Goal: Task Accomplishment & Management: Complete application form

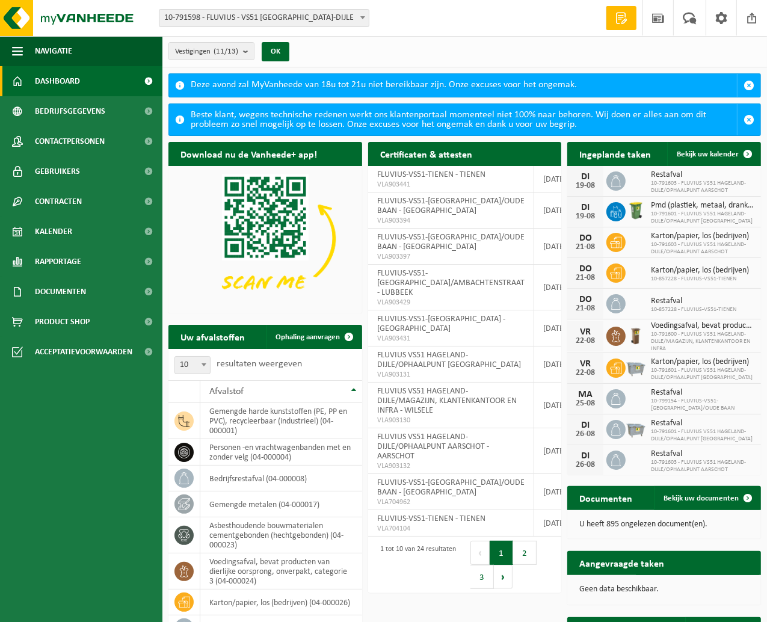
click at [340, 16] on span "10-791598 - FLUVIUS - VS51 [GEOGRAPHIC_DATA]-DIJLE" at bounding box center [263, 18] width 209 height 17
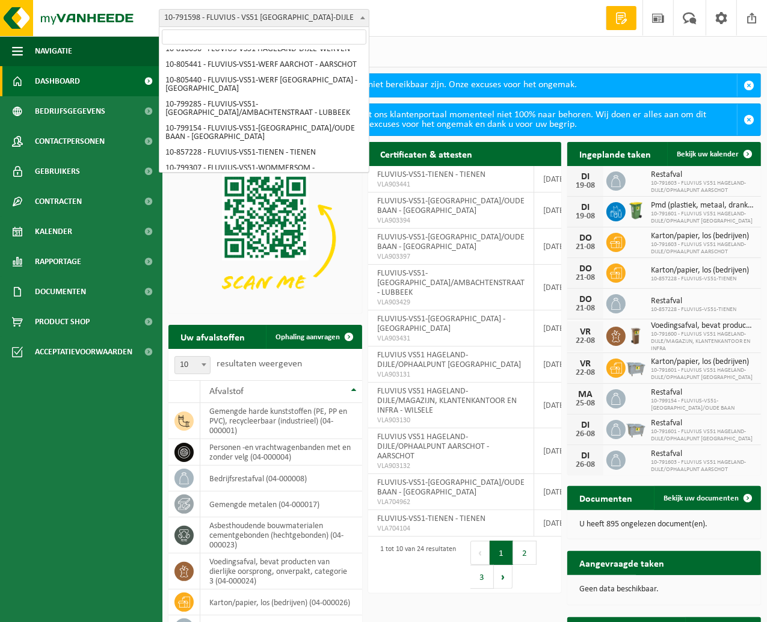
scroll to position [119, 0]
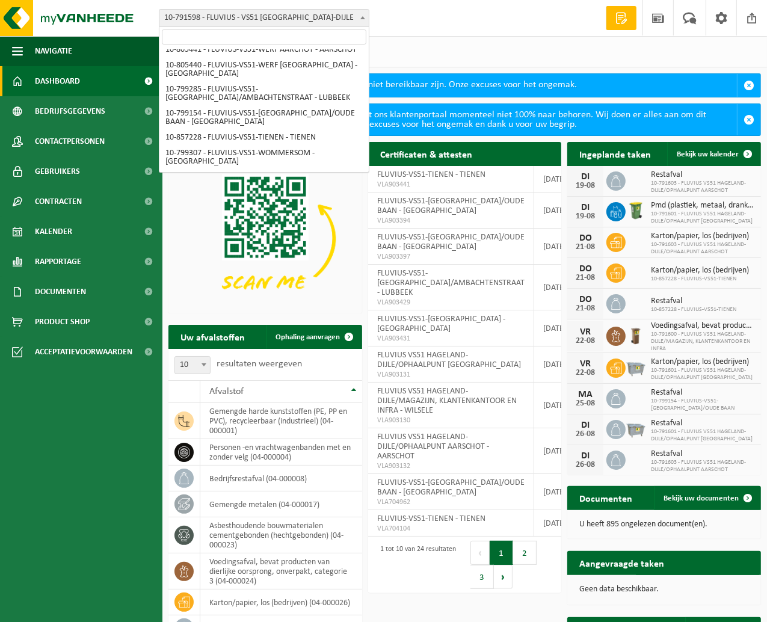
select select "98911"
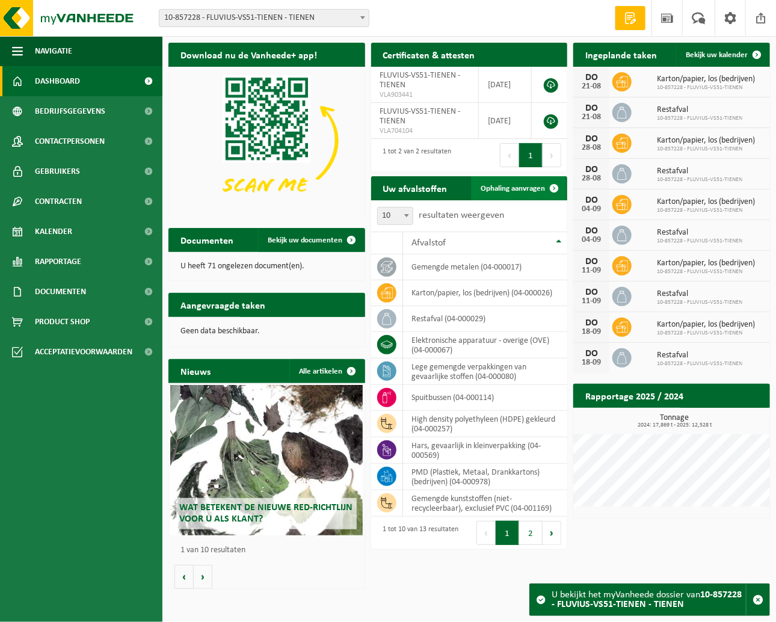
click at [543, 190] on span at bounding box center [554, 188] width 24 height 24
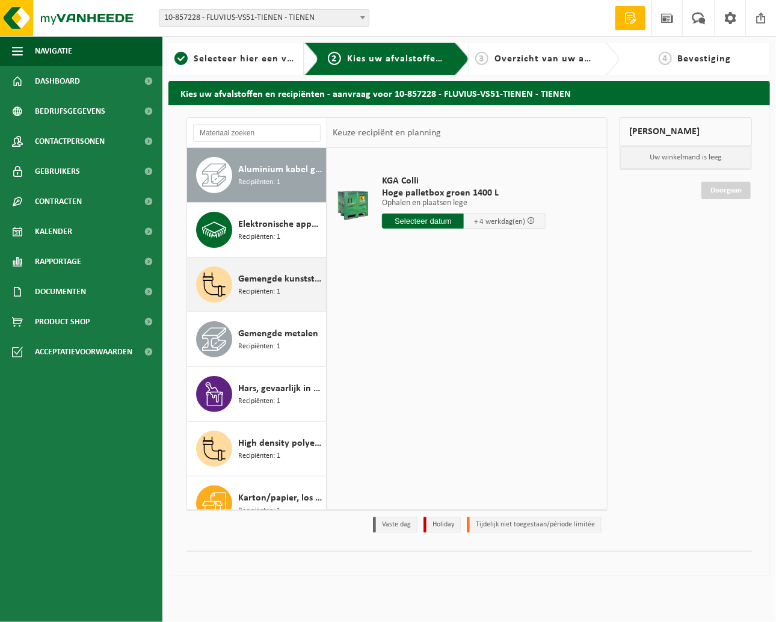
click at [269, 293] on span "Recipiënten: 1" at bounding box center [259, 291] width 42 height 11
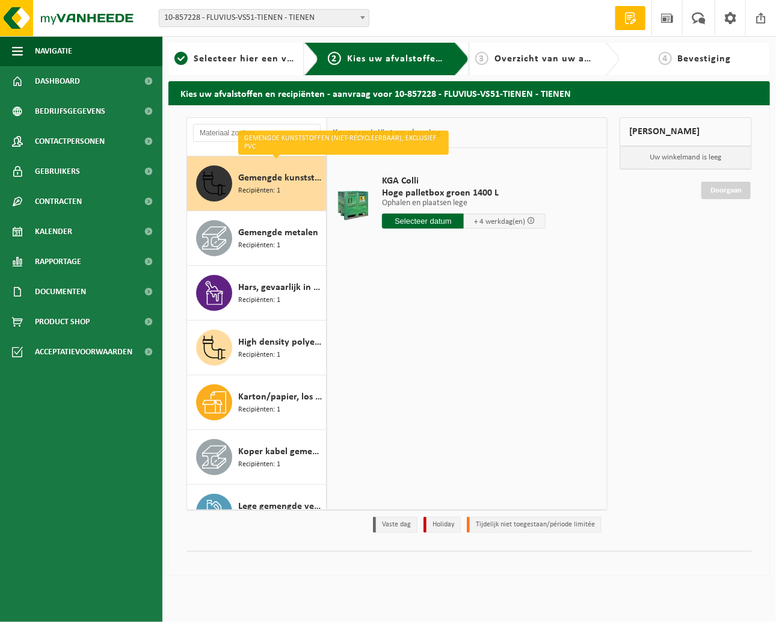
scroll to position [109, 0]
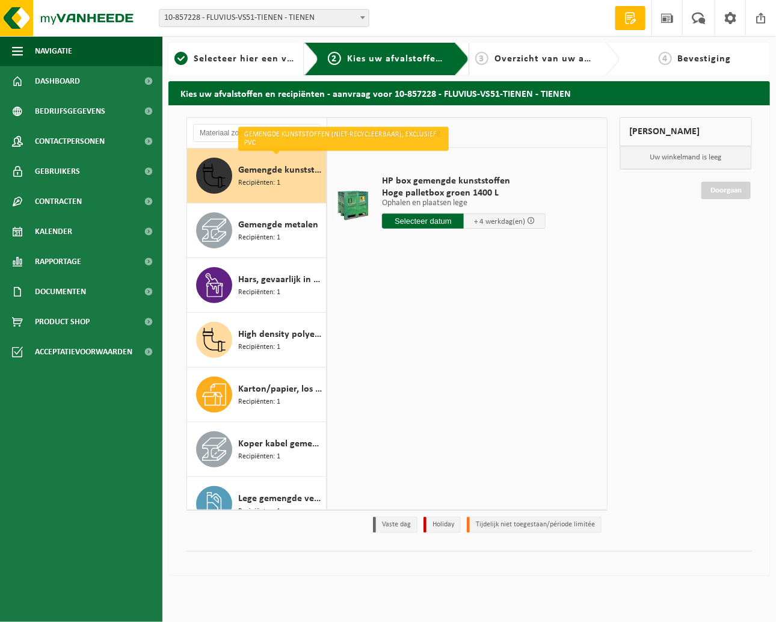
click at [421, 216] on input "text" at bounding box center [423, 220] width 82 height 15
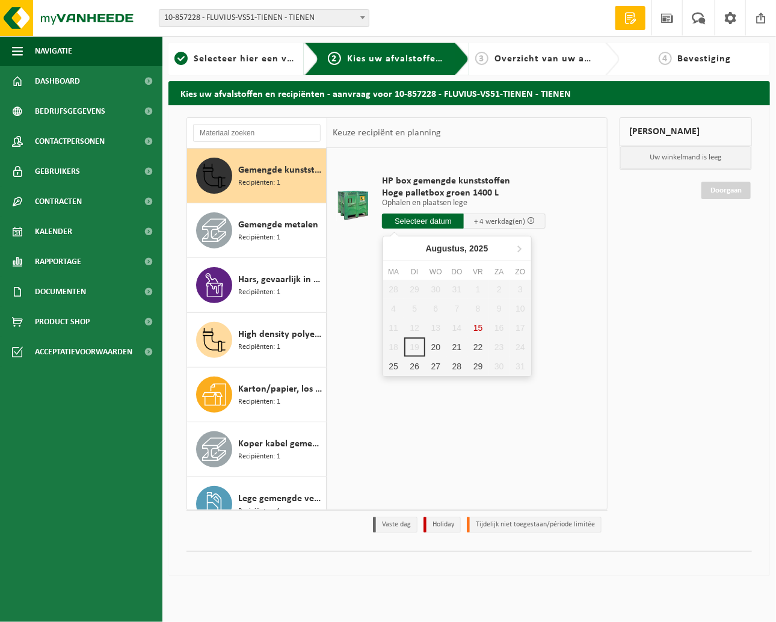
click at [426, 338] on div "20" at bounding box center [435, 346] width 21 height 19
type input "Van 2025-08-20"
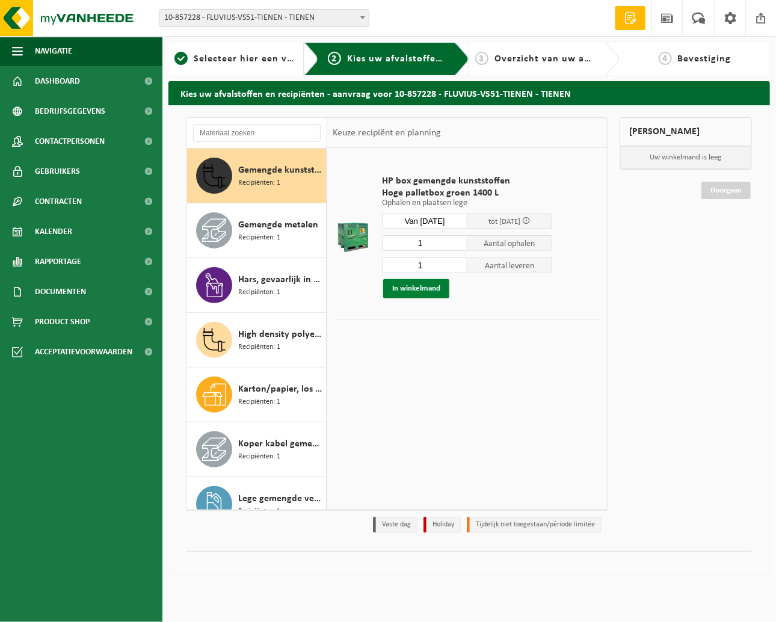
click at [423, 295] on button "In winkelmand" at bounding box center [416, 288] width 66 height 19
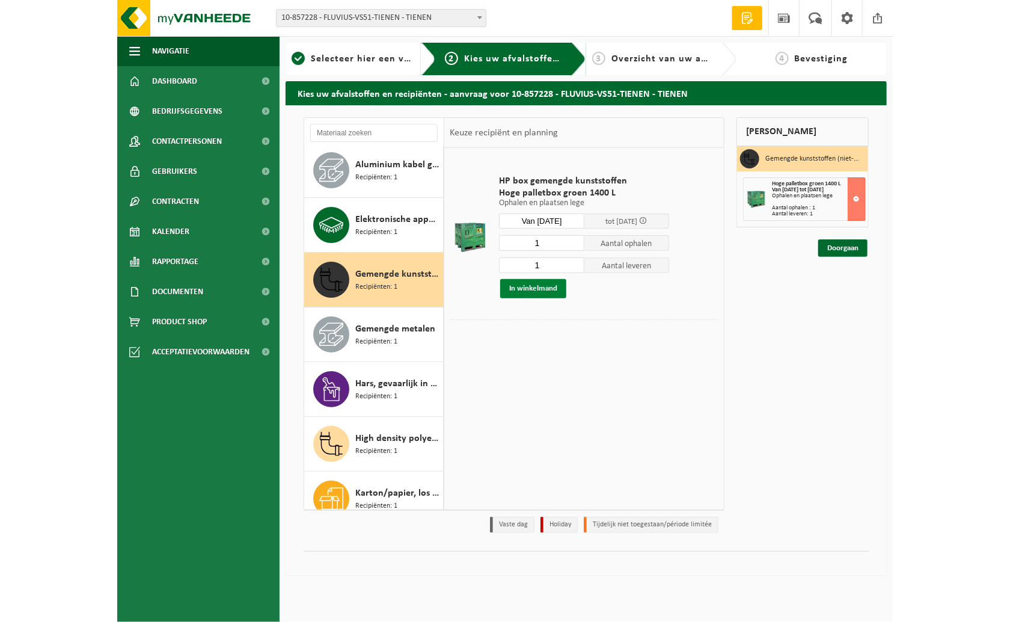
scroll to position [0, 0]
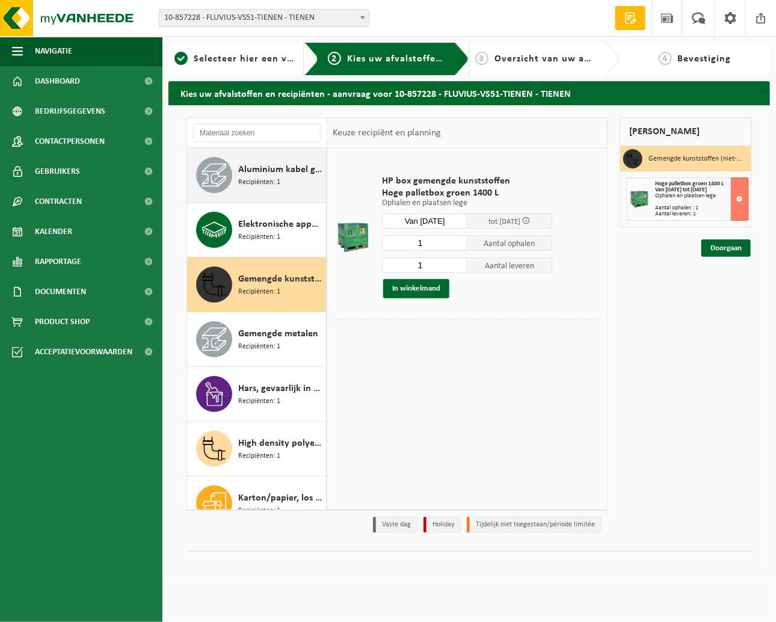
click at [255, 188] on div "Aluminium kabel gemengd Recipiënten: 1" at bounding box center [280, 175] width 85 height 36
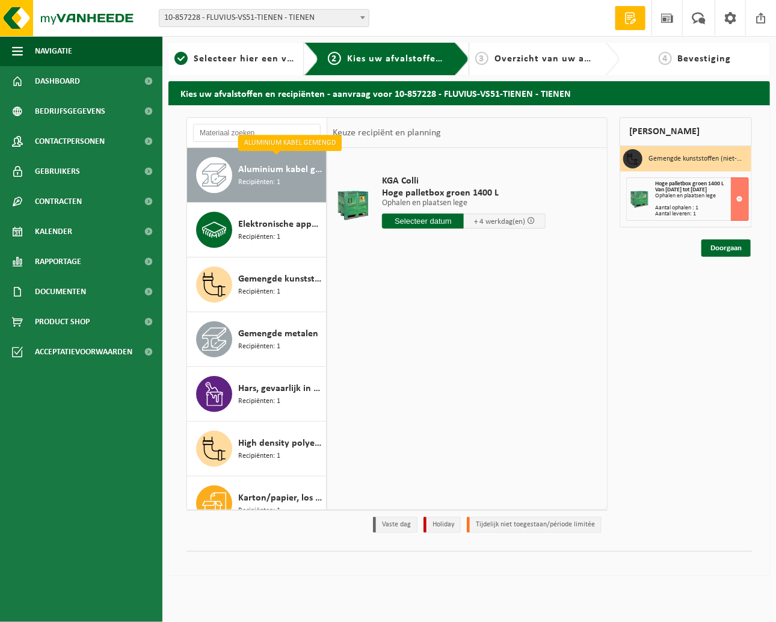
click at [422, 220] on input "text" at bounding box center [423, 220] width 82 height 15
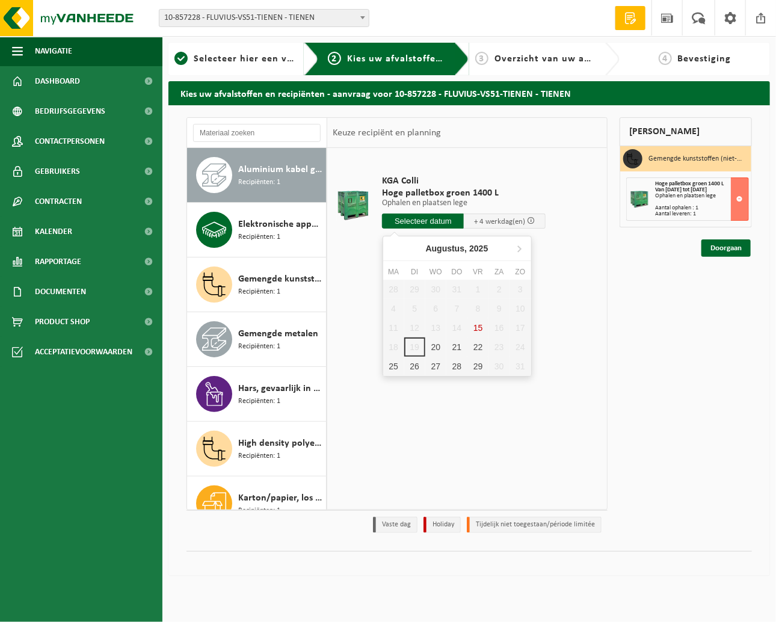
click at [439, 345] on div "20" at bounding box center [435, 346] width 21 height 19
type input "Van 2025-08-20"
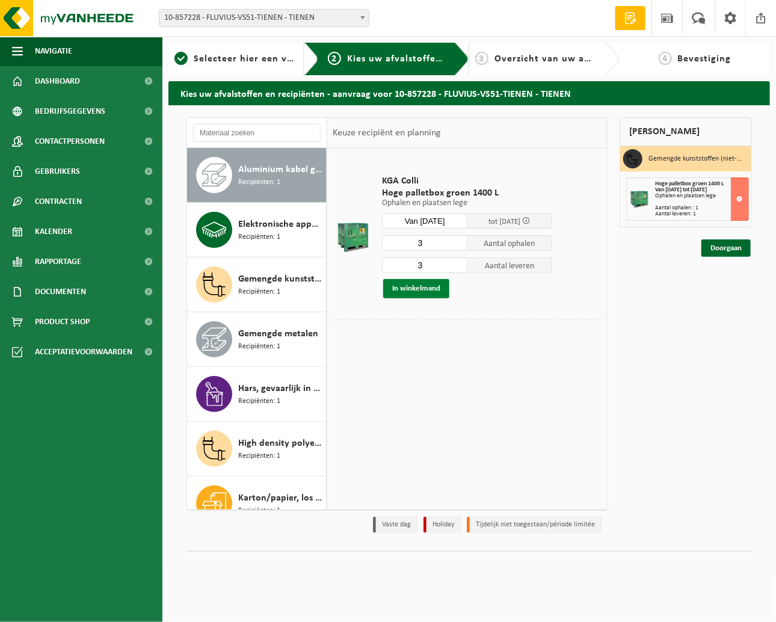
click at [423, 288] on button "In winkelmand" at bounding box center [416, 288] width 66 height 19
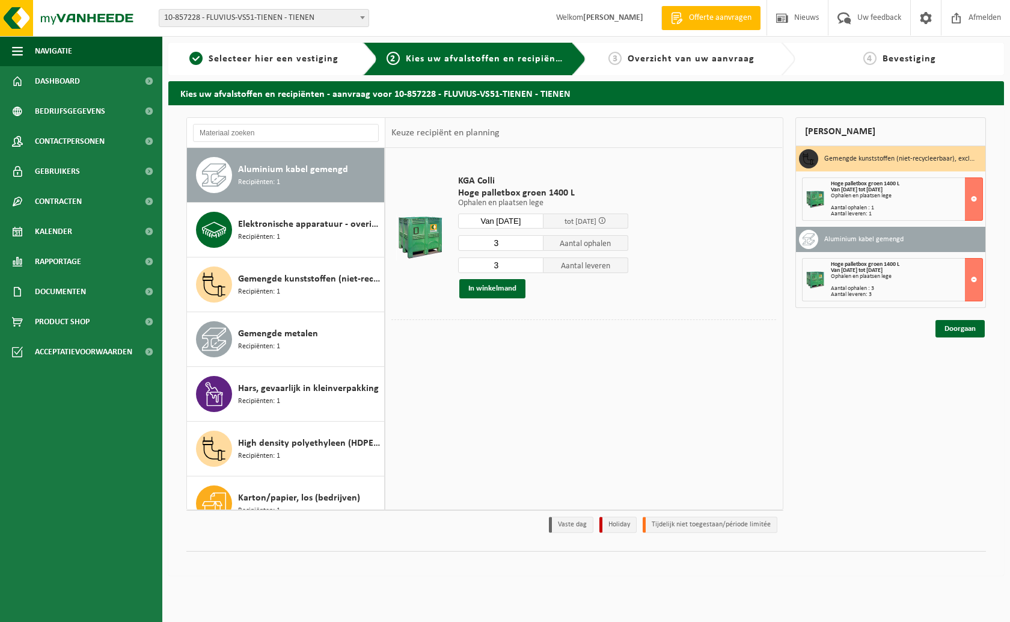
click at [775, 282] on div "Hoge palletbox groen 1400 L Van 2025-08-20 tot 2025-08-26 Ophalen en plaatsen l…" at bounding box center [907, 280] width 152 height 36
click at [775, 278] on div "Ophalen en plaatsen lege" at bounding box center [907, 277] width 152 height 6
click at [775, 290] on button at bounding box center [974, 279] width 18 height 43
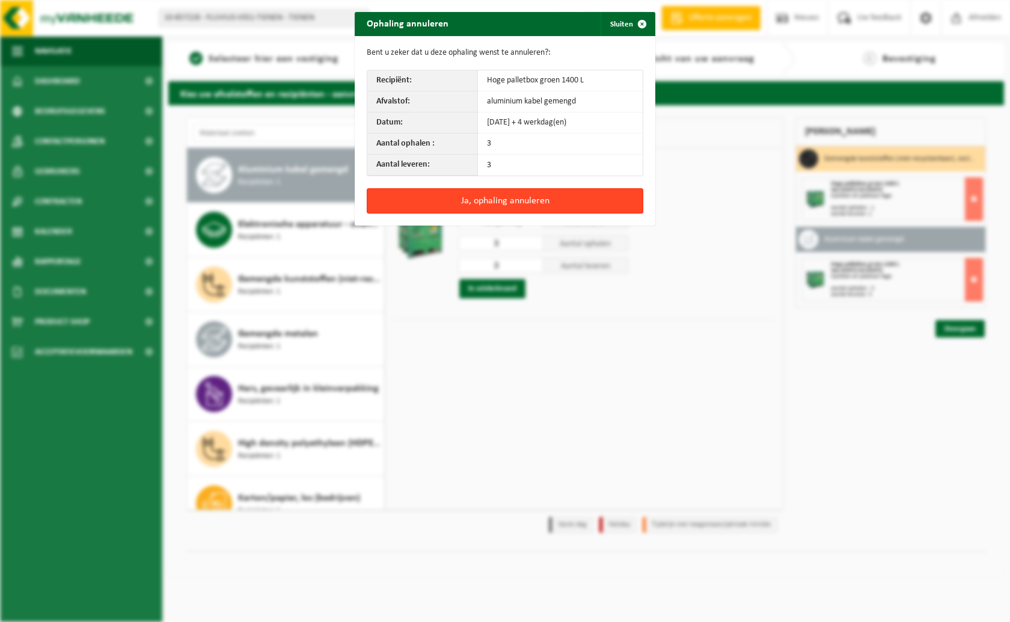
click at [565, 202] on button "Ja, ophaling annuleren" at bounding box center [505, 200] width 277 height 25
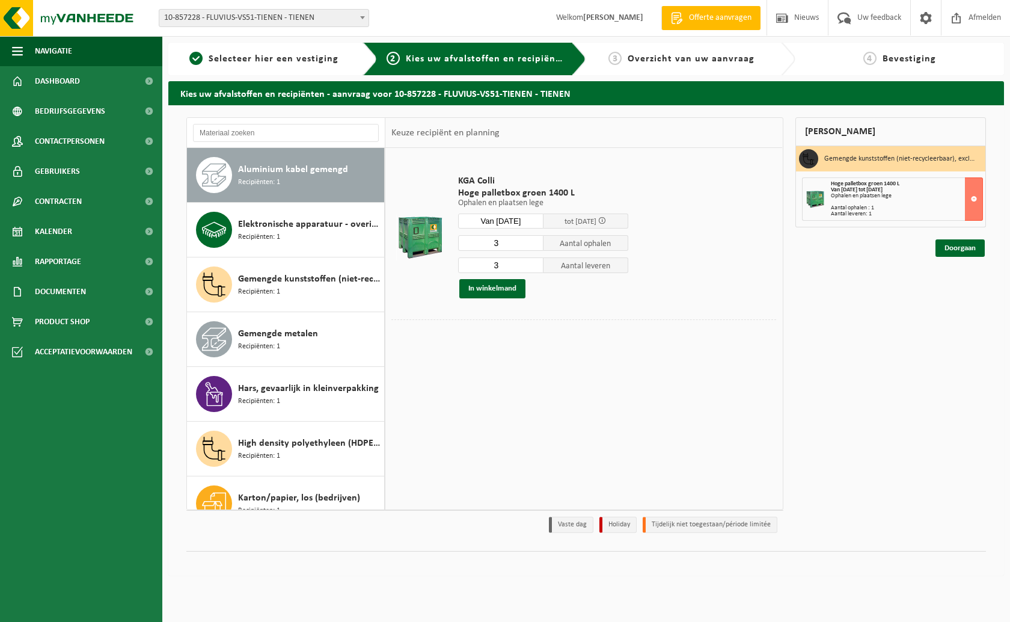
click at [289, 172] on span "Aluminium kabel gemengd" at bounding box center [293, 169] width 110 height 14
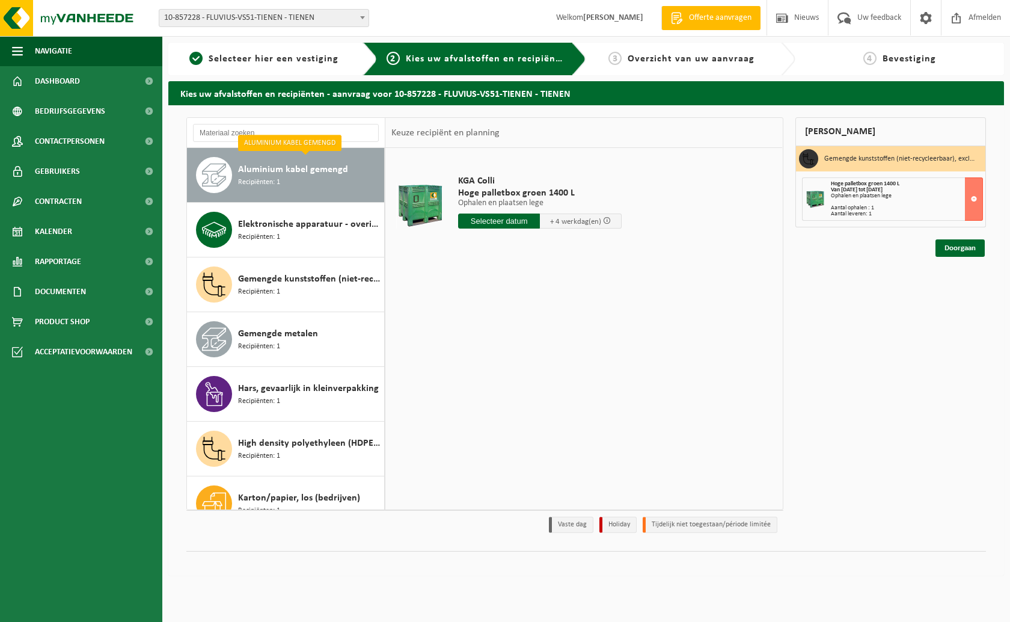
click at [517, 219] on input "text" at bounding box center [499, 220] width 82 height 15
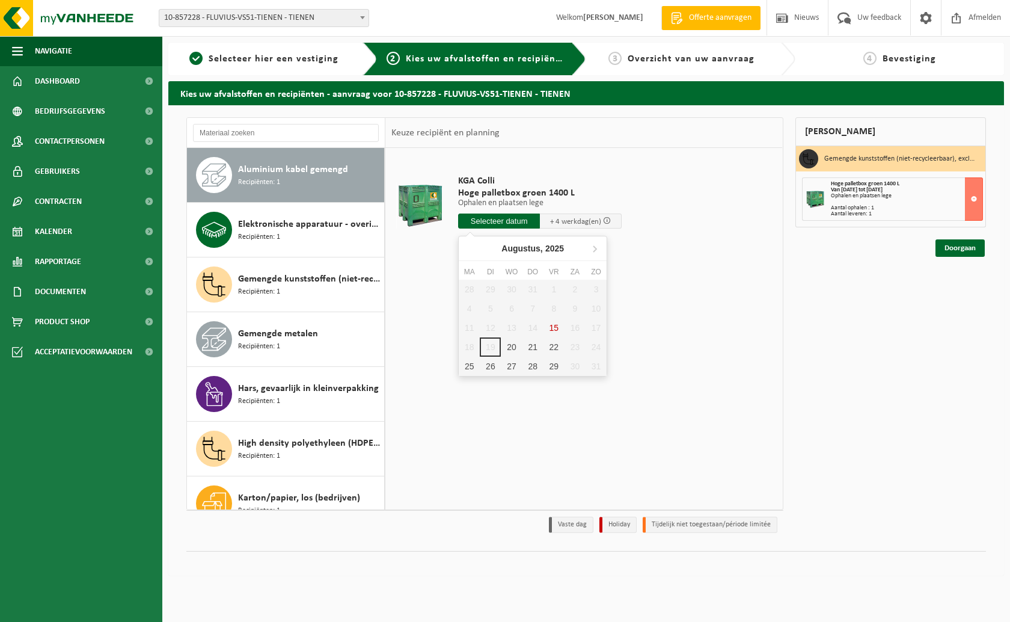
click at [520, 354] on div "20" at bounding box center [511, 346] width 21 height 19
type input "Van 2025-08-20"
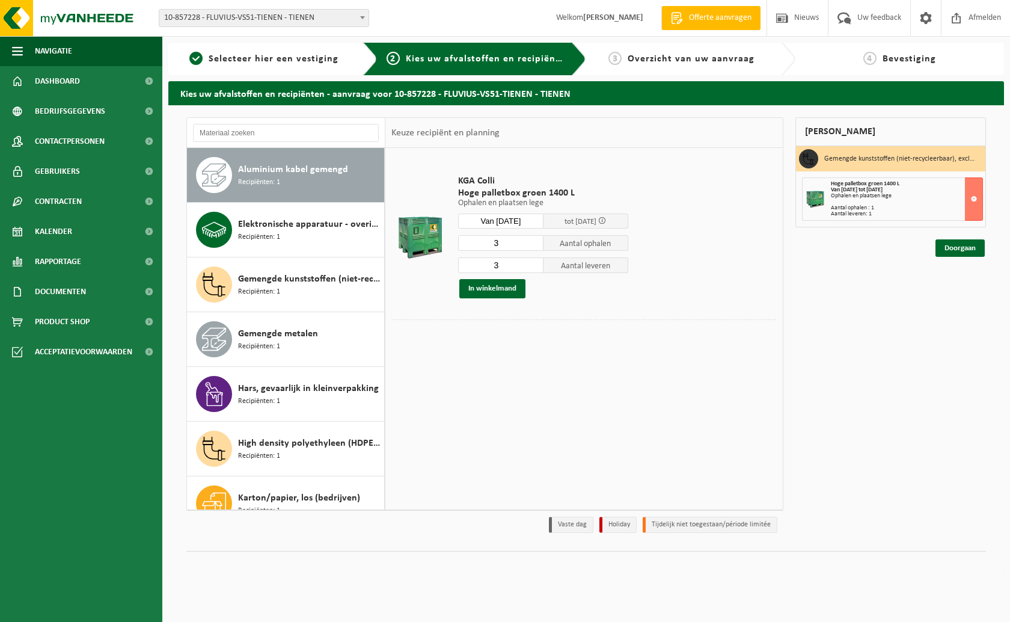
click at [329, 176] on span "Aluminium kabel gemengd" at bounding box center [293, 169] width 110 height 14
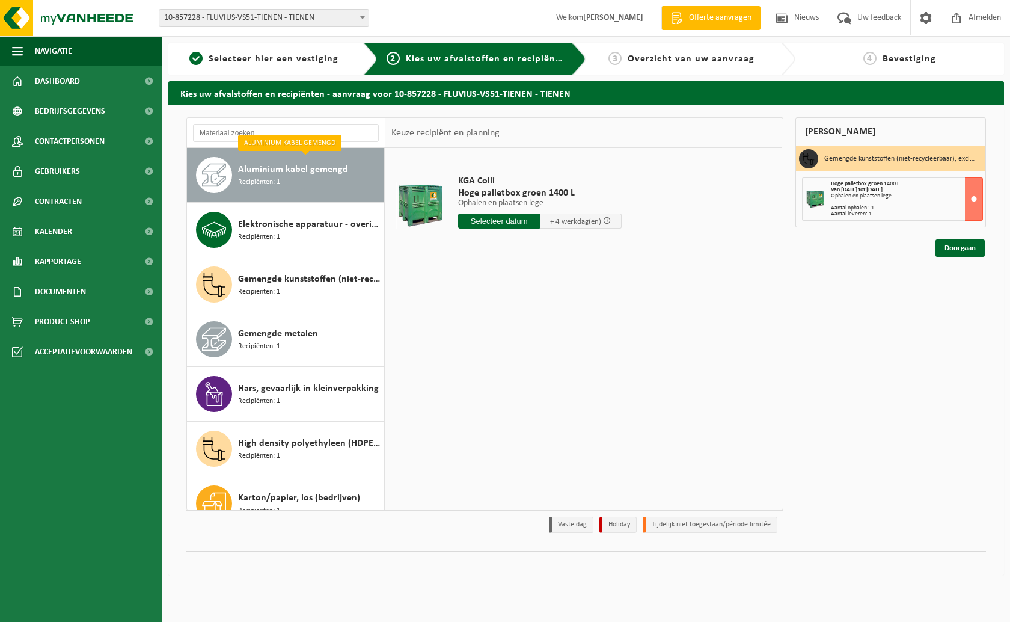
click at [508, 221] on input "text" at bounding box center [499, 220] width 82 height 15
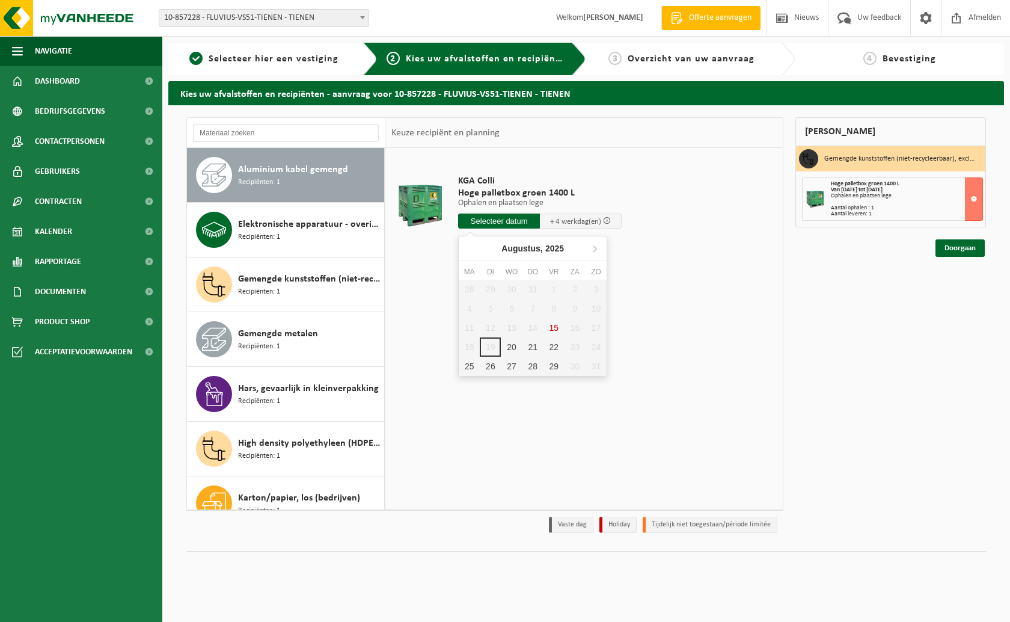
click at [568, 316] on div "28 29 30 31 1 2 3 4 5 6 7 8 9 10 11 12 13 14 15 16 17 18 19 20 21 22 23 24 25 2…" at bounding box center [533, 328] width 148 height 96
click at [552, 330] on div "28 29 30 31 1 2 3 4 5 6 7 8 9 10 11 12 13 14 15 16 17 18 19 20 21 22 23 24 25 2…" at bounding box center [533, 328] width 148 height 96
click at [775, 198] on button at bounding box center [974, 198] width 18 height 43
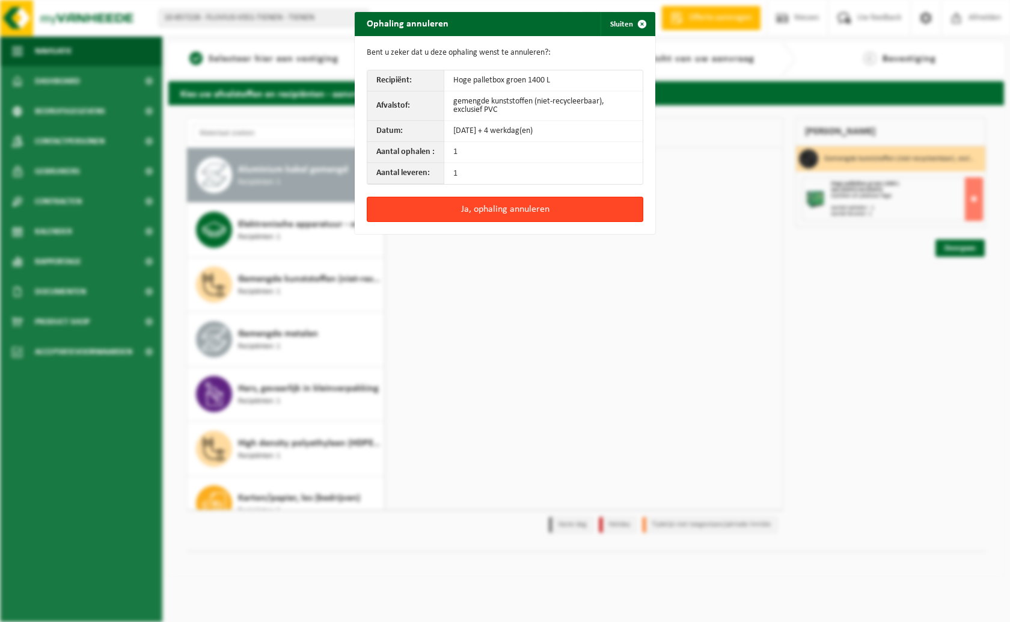
click at [593, 203] on button "Ja, ophaling annuleren" at bounding box center [505, 209] width 277 height 25
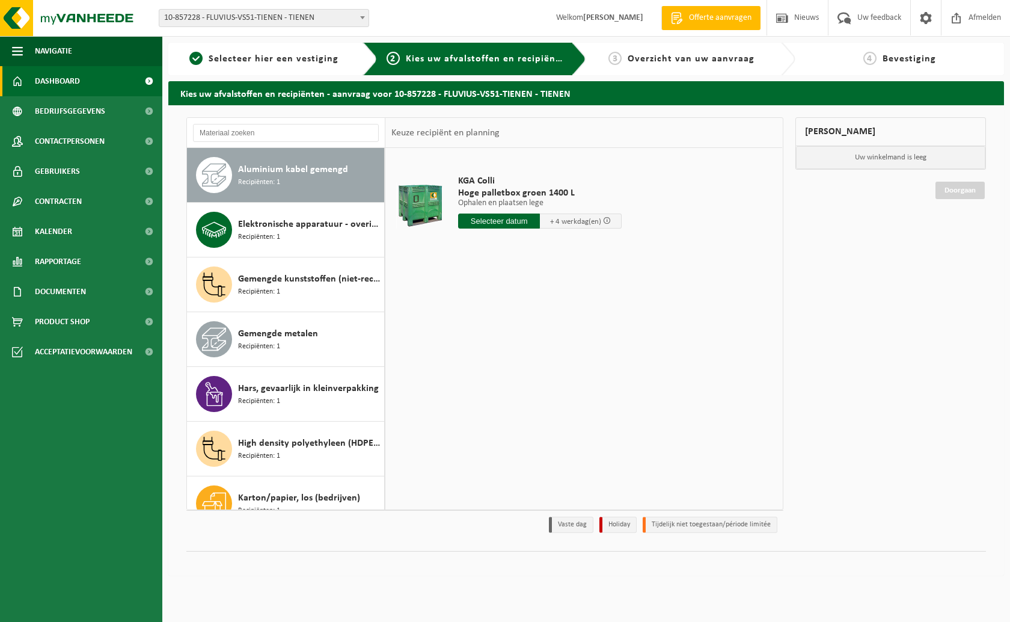
click at [86, 91] on link "Dashboard" at bounding box center [81, 81] width 162 height 30
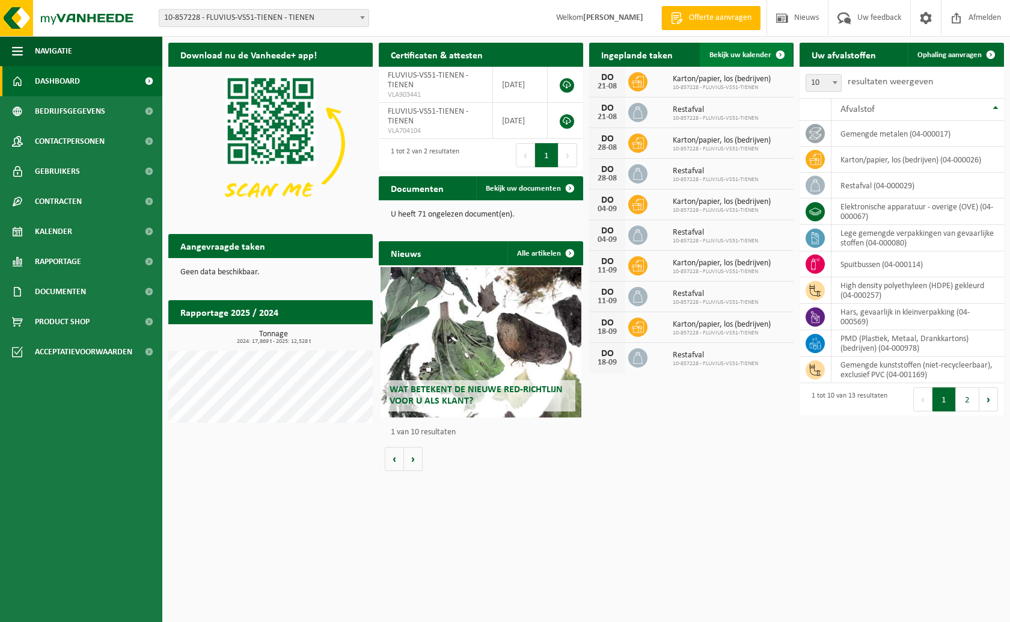
click at [770, 57] on span at bounding box center [780, 55] width 24 height 24
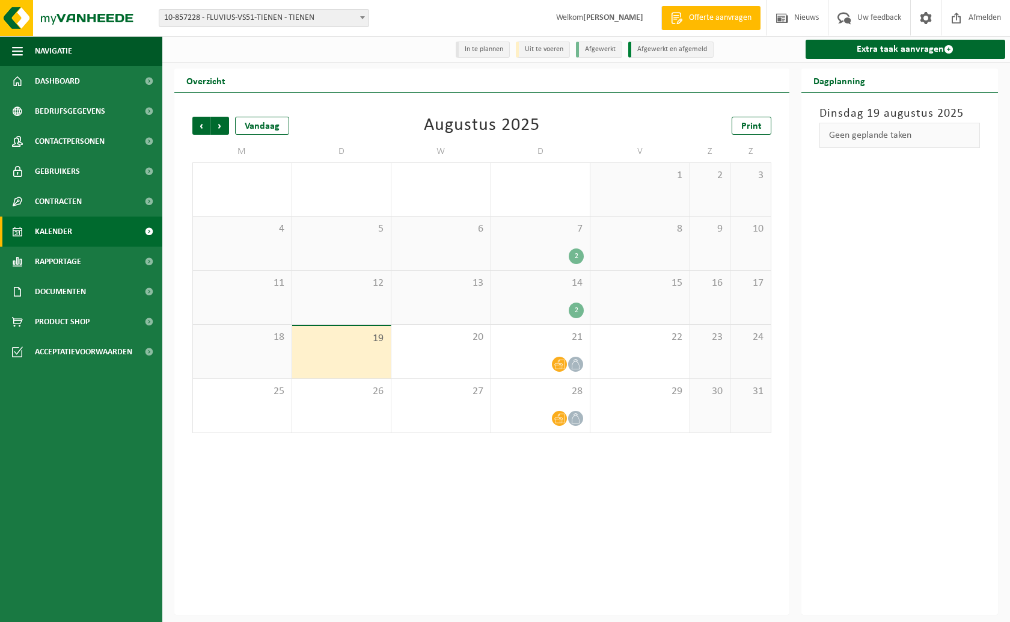
click at [575, 309] on div "2" at bounding box center [576, 310] width 15 height 16
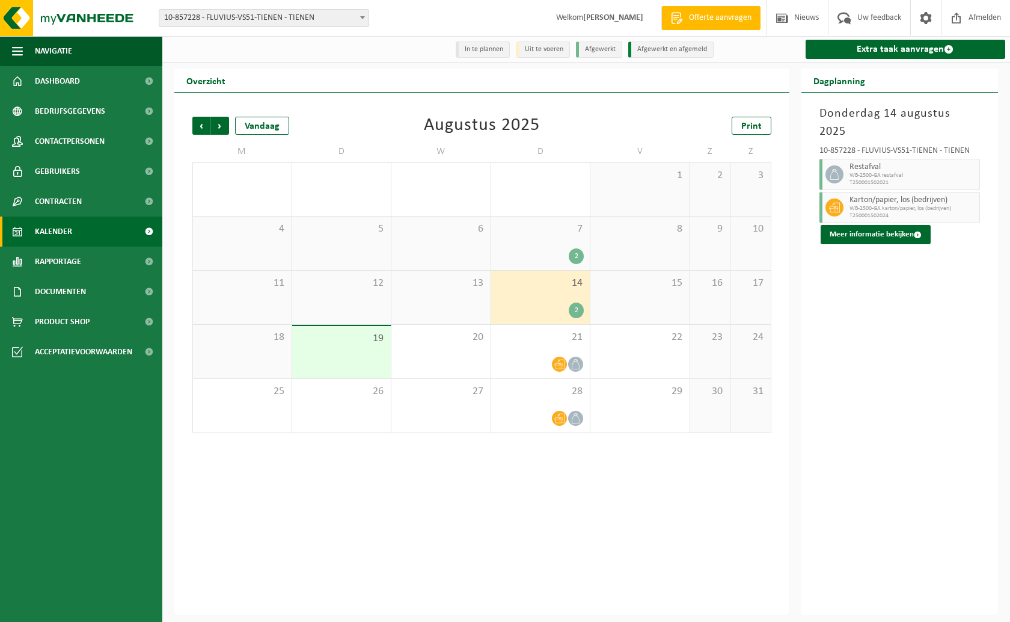
click at [567, 257] on div "2" at bounding box center [540, 256] width 87 height 16
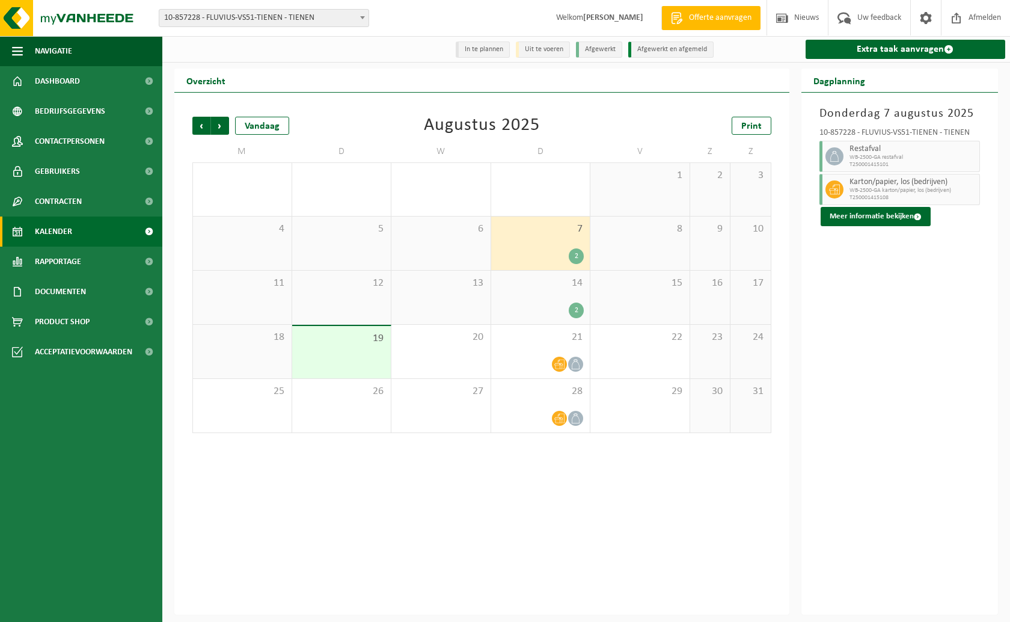
click at [366, 364] on div "19" at bounding box center [341, 352] width 99 height 52
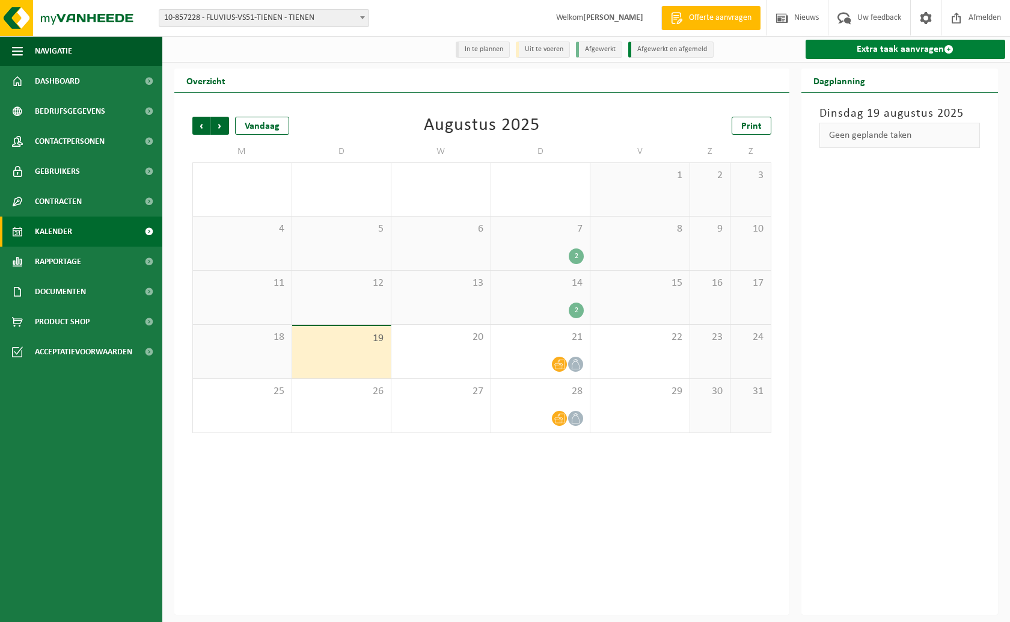
click at [901, 48] on link "Extra taak aanvragen" at bounding box center [906, 49] width 200 height 19
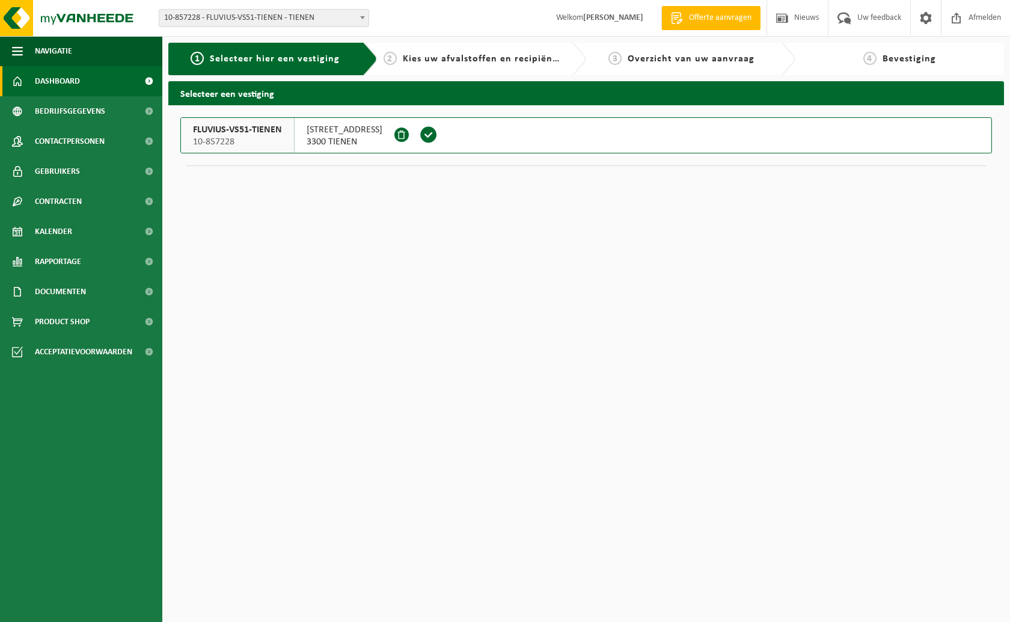
click at [51, 81] on span "Dashboard" at bounding box center [57, 81] width 45 height 30
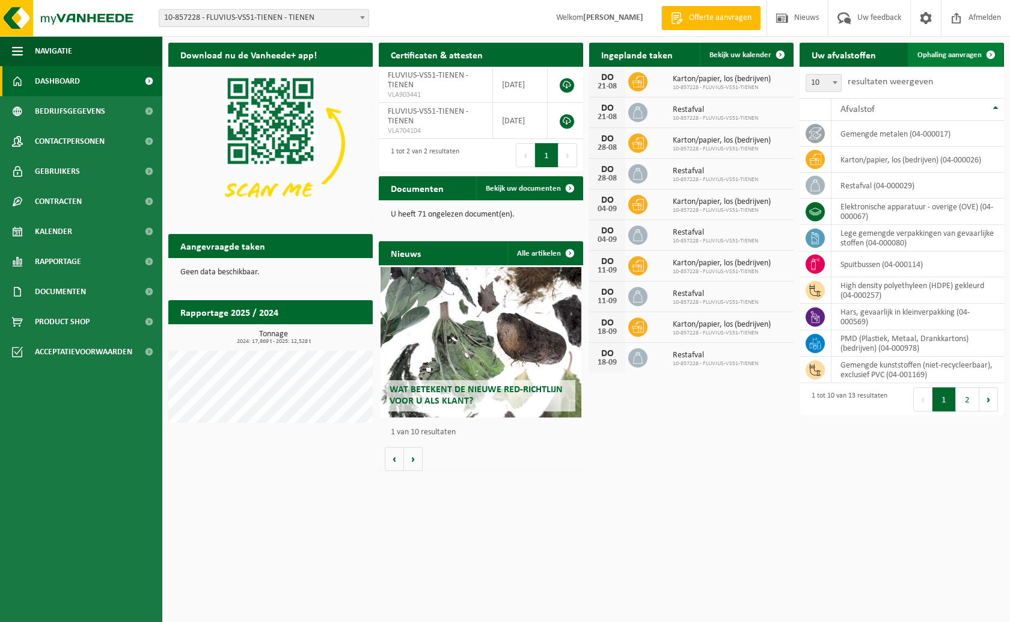
click at [984, 54] on span at bounding box center [991, 55] width 24 height 24
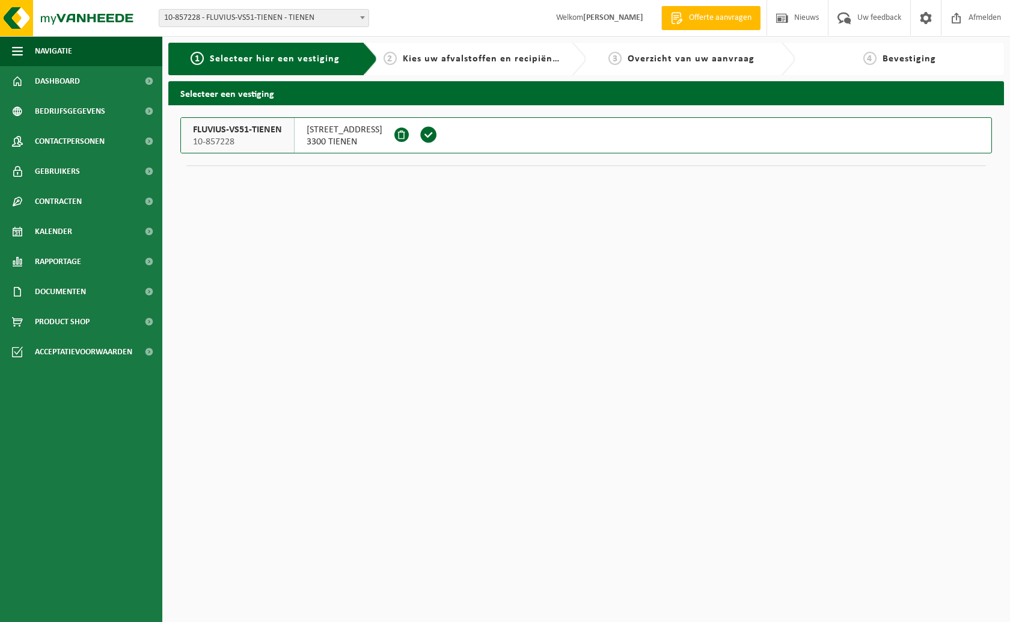
click at [353, 139] on span "3300 TIENEN" at bounding box center [345, 142] width 76 height 12
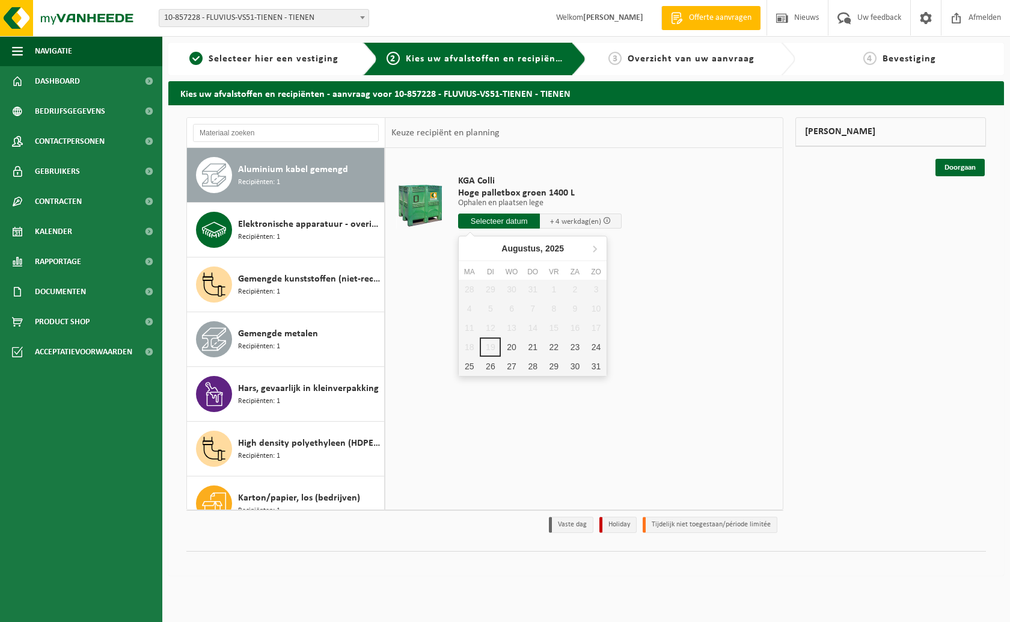
click at [489, 216] on input "text" at bounding box center [499, 220] width 82 height 15
click at [513, 344] on div "20" at bounding box center [511, 346] width 21 height 19
type input "Van 2025-08-20"
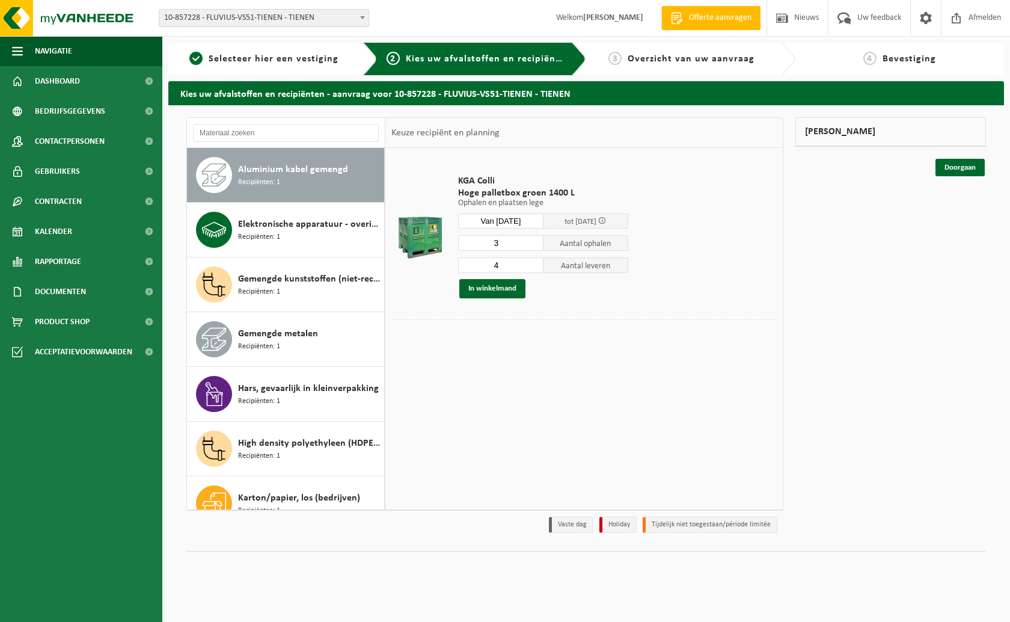
click at [536, 262] on input "4" at bounding box center [500, 265] width 85 height 16
click at [536, 262] on input "5" at bounding box center [500, 265] width 85 height 16
click at [534, 269] on input "4" at bounding box center [500, 265] width 85 height 16
type input "3"
click at [534, 269] on input "3" at bounding box center [500, 265] width 85 height 16
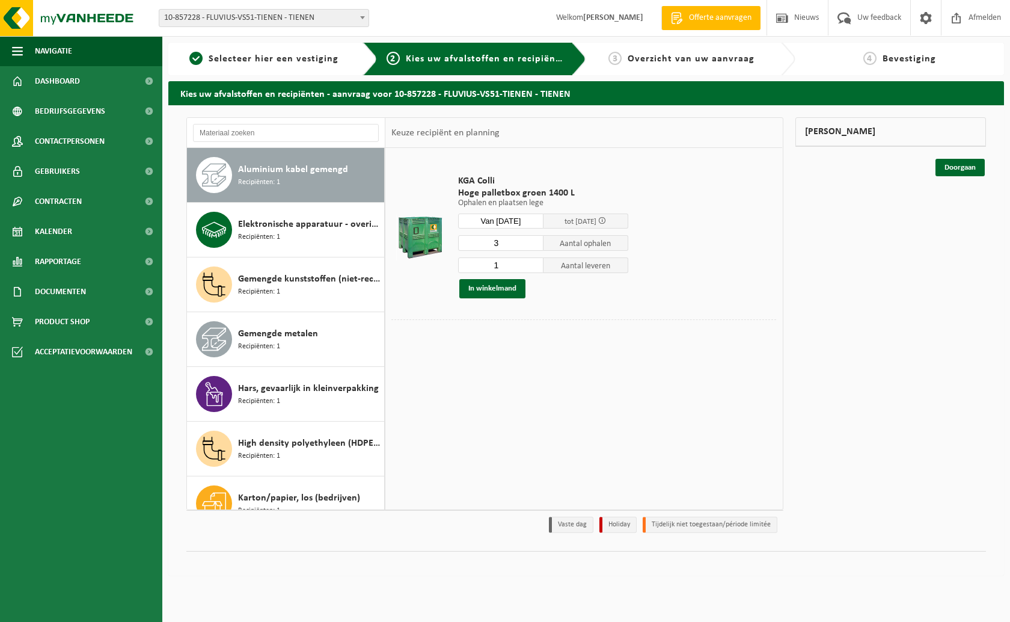
type input "1"
click at [487, 284] on button "In winkelmand" at bounding box center [492, 288] width 66 height 19
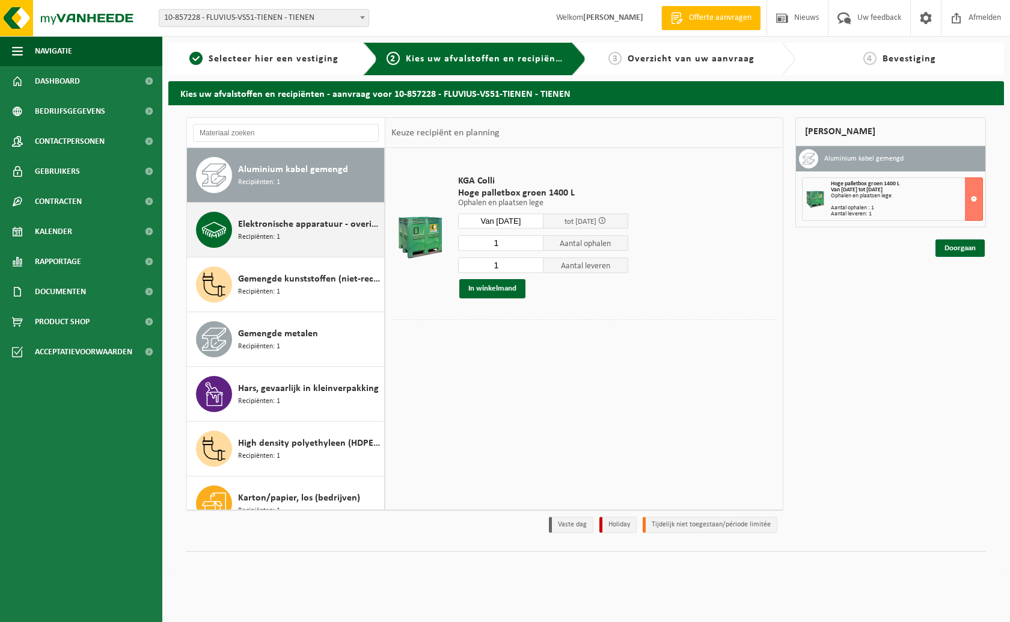
click at [326, 248] on div "Elektronische apparatuur - overige (OVE) Recipiënten: 1" at bounding box center [286, 230] width 198 height 54
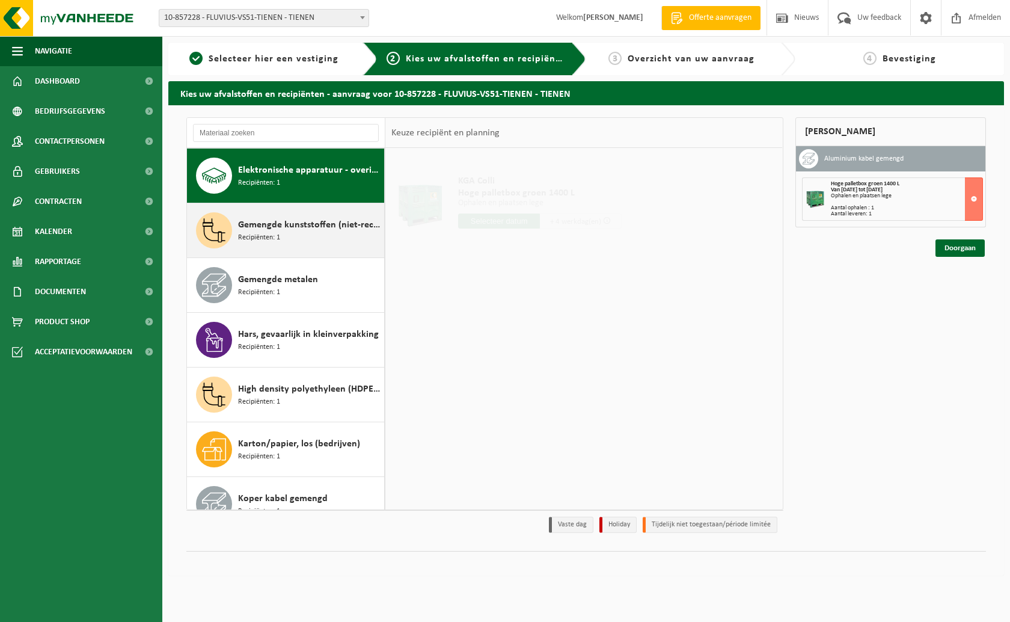
click at [319, 236] on div "Gemengde kunststoffen (niet-recycleerbaar), exclusief PVC Recipiënten: 1" at bounding box center [309, 230] width 143 height 36
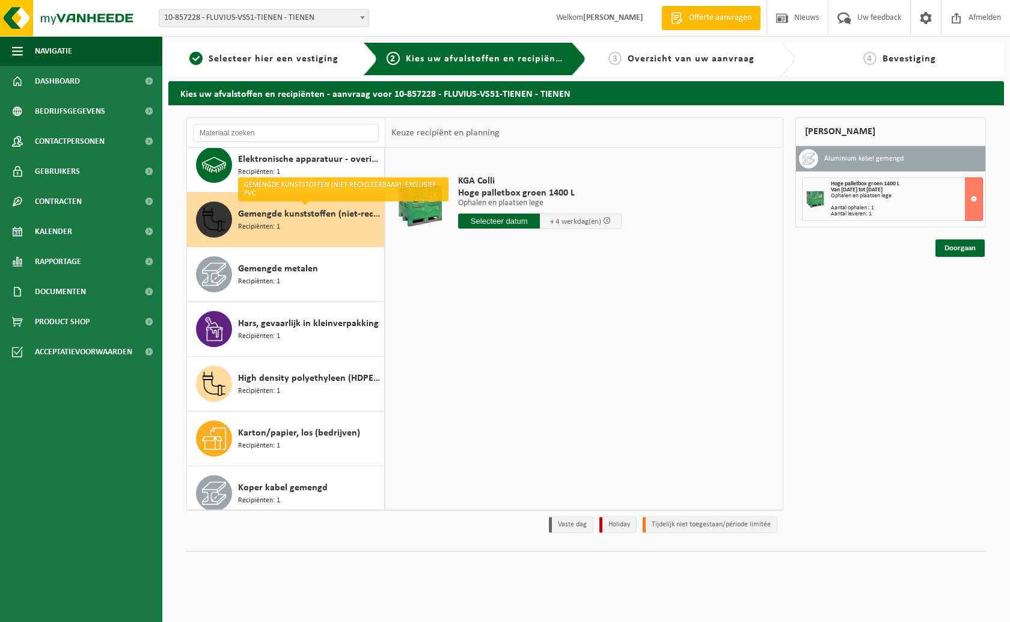
scroll to position [109, 0]
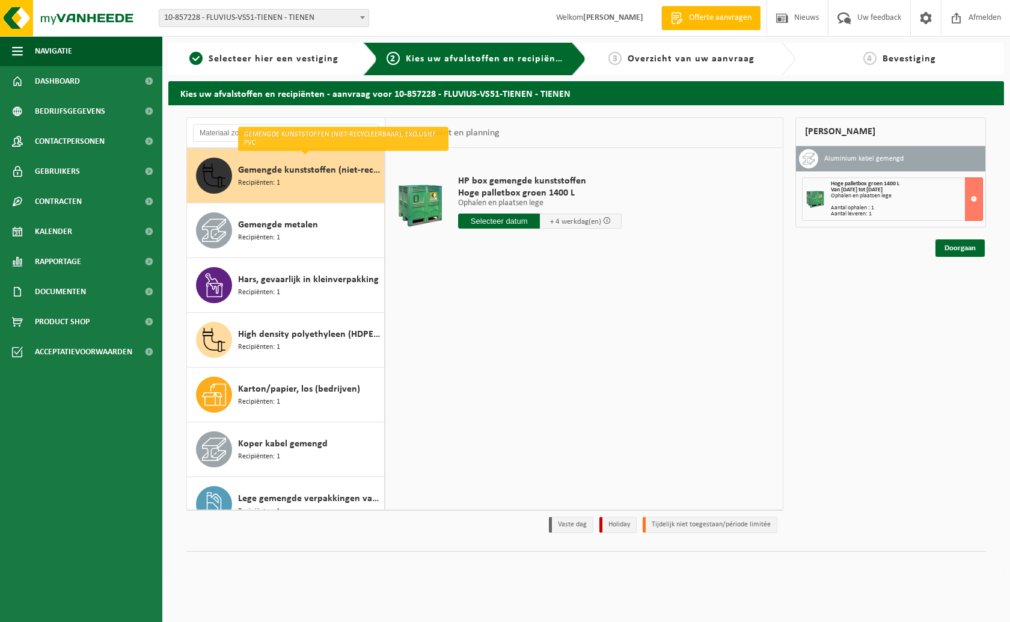
click at [511, 224] on input "text" at bounding box center [499, 220] width 82 height 15
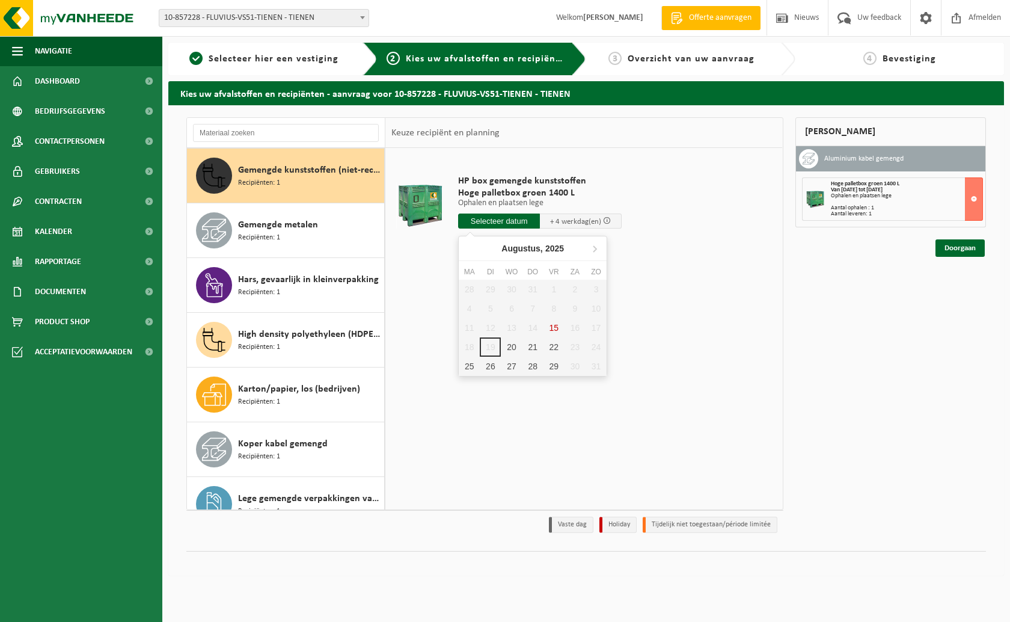
click at [511, 344] on div "20" at bounding box center [511, 346] width 21 height 19
type input "Van 2025-08-20"
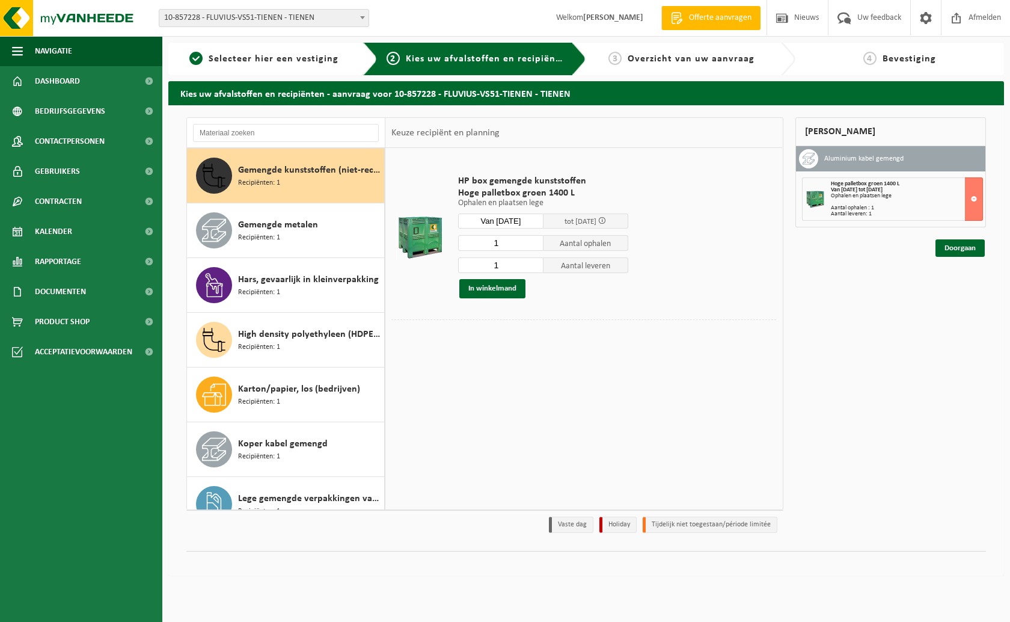
click at [494, 288] on button "In winkelmand" at bounding box center [492, 288] width 66 height 19
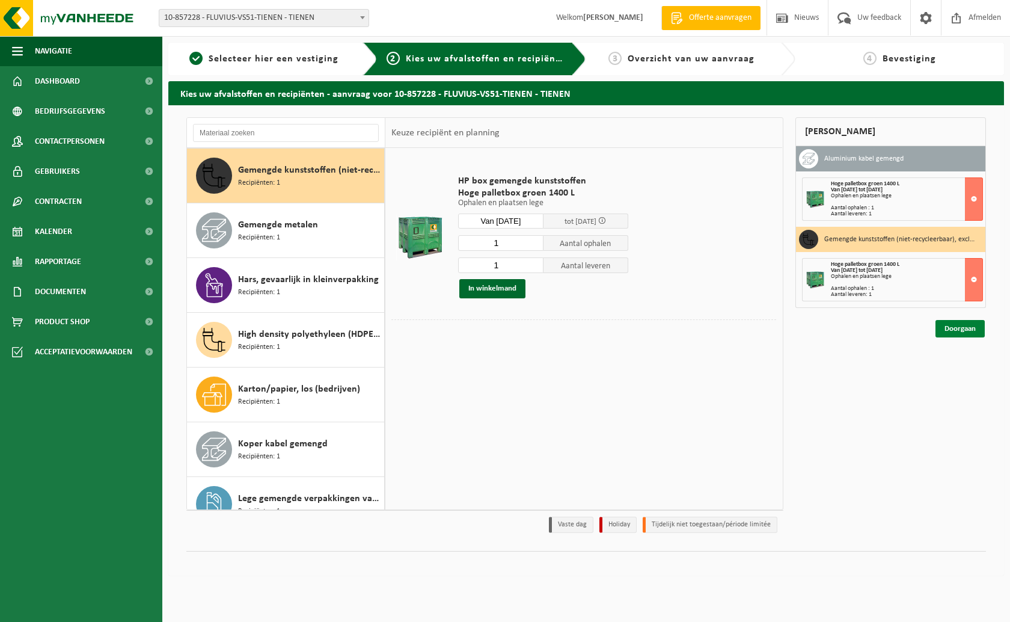
click at [978, 332] on link "Doorgaan" at bounding box center [959, 328] width 49 height 17
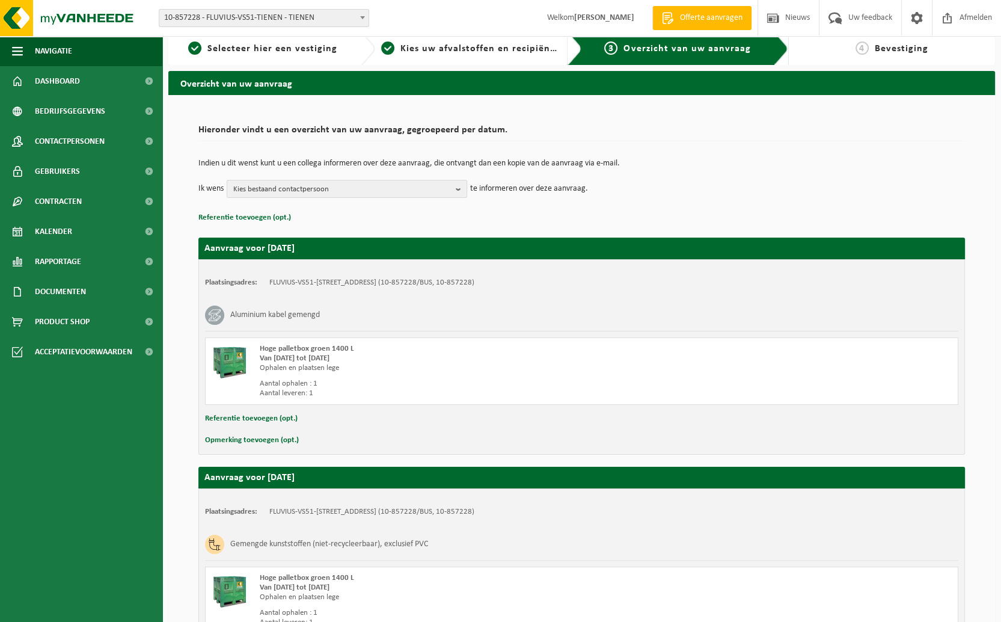
scroll to position [131, 0]
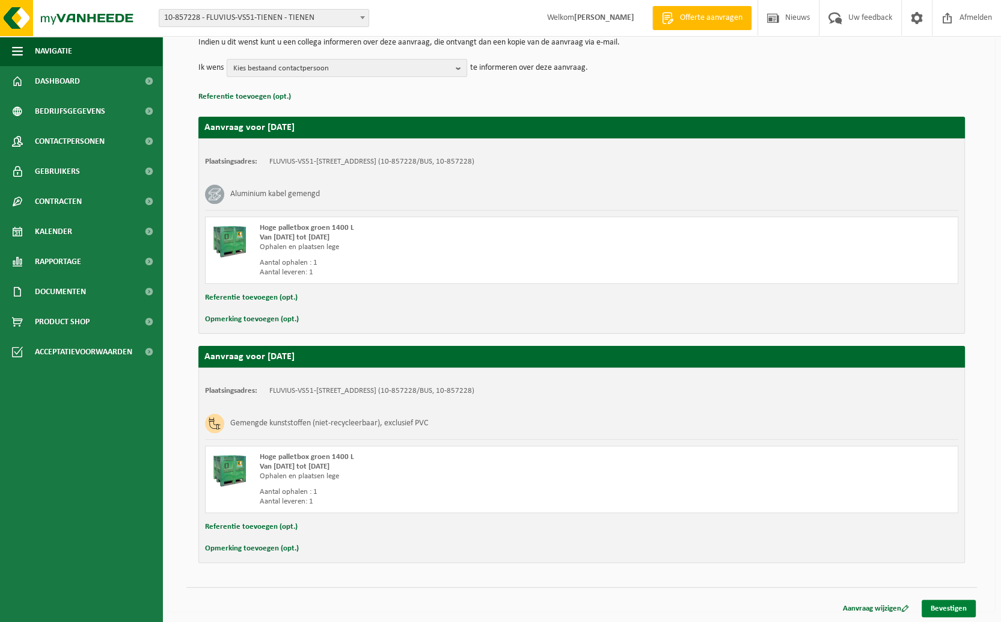
click at [952, 609] on link "Bevestigen" at bounding box center [949, 607] width 54 height 17
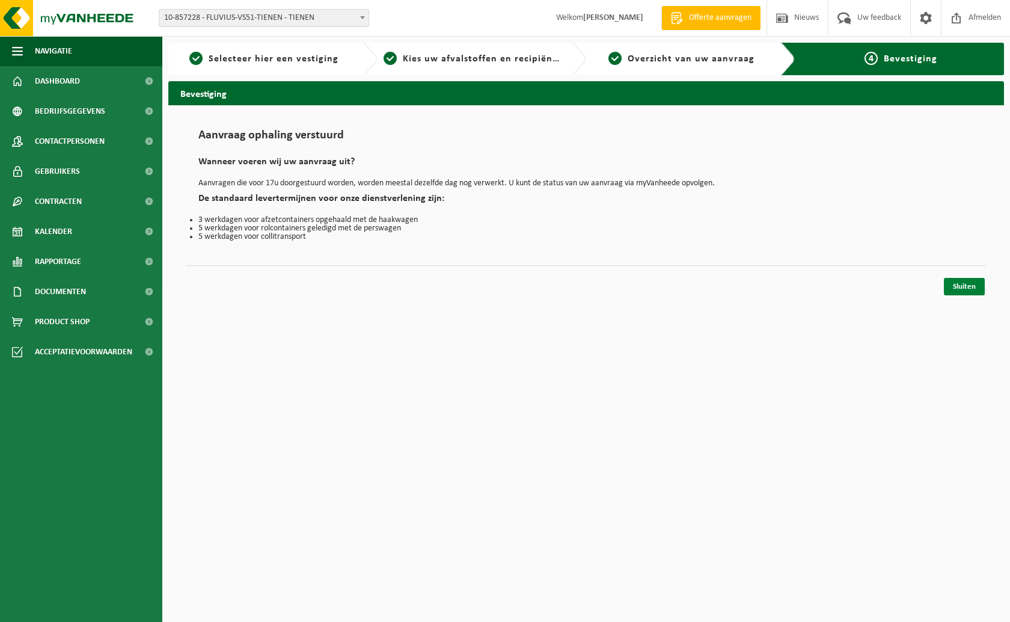
click at [973, 281] on link "Sluiten" at bounding box center [964, 286] width 41 height 17
